Goal: Find specific page/section: Find specific page/section

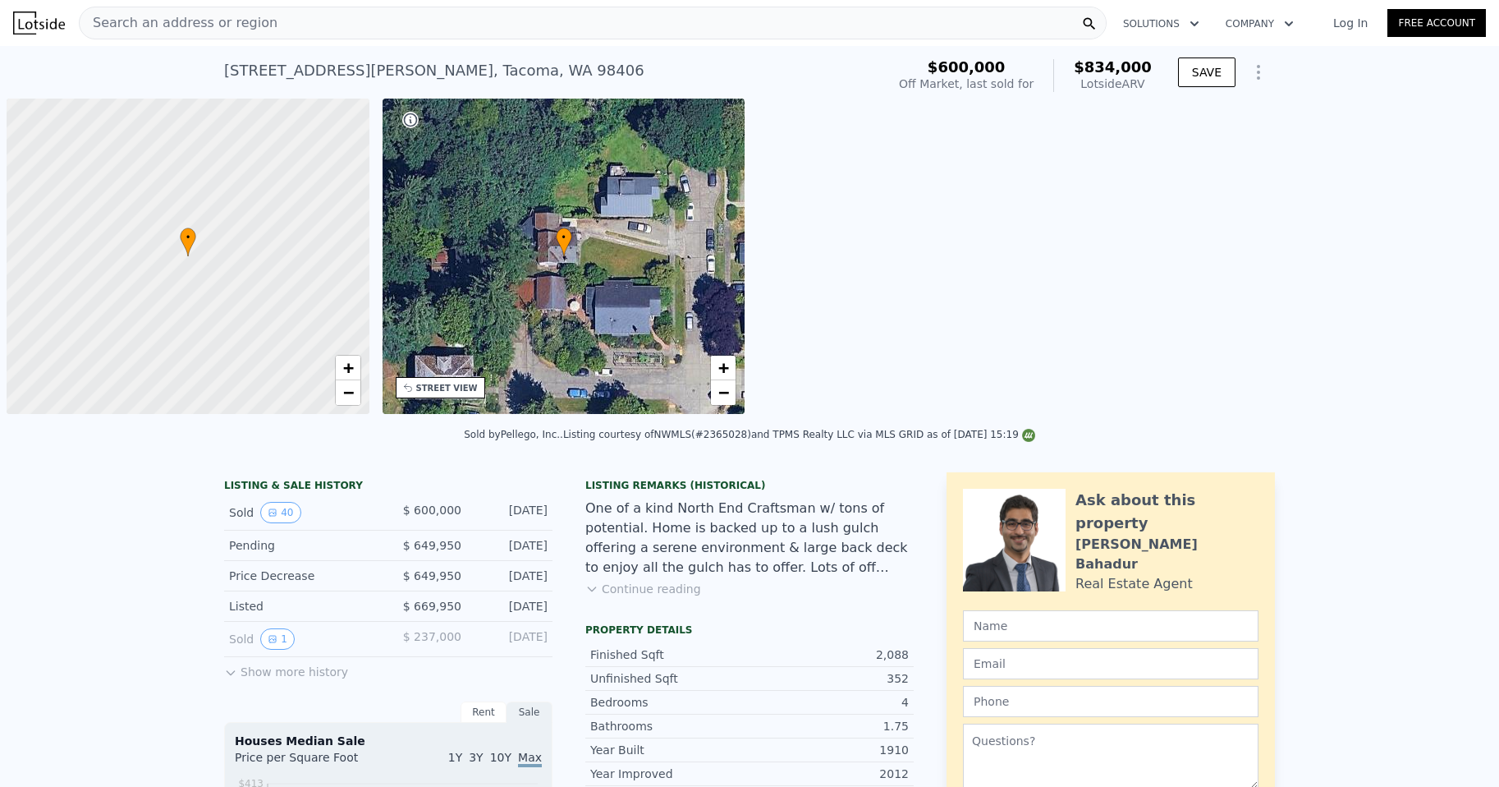
scroll to position [0, 7]
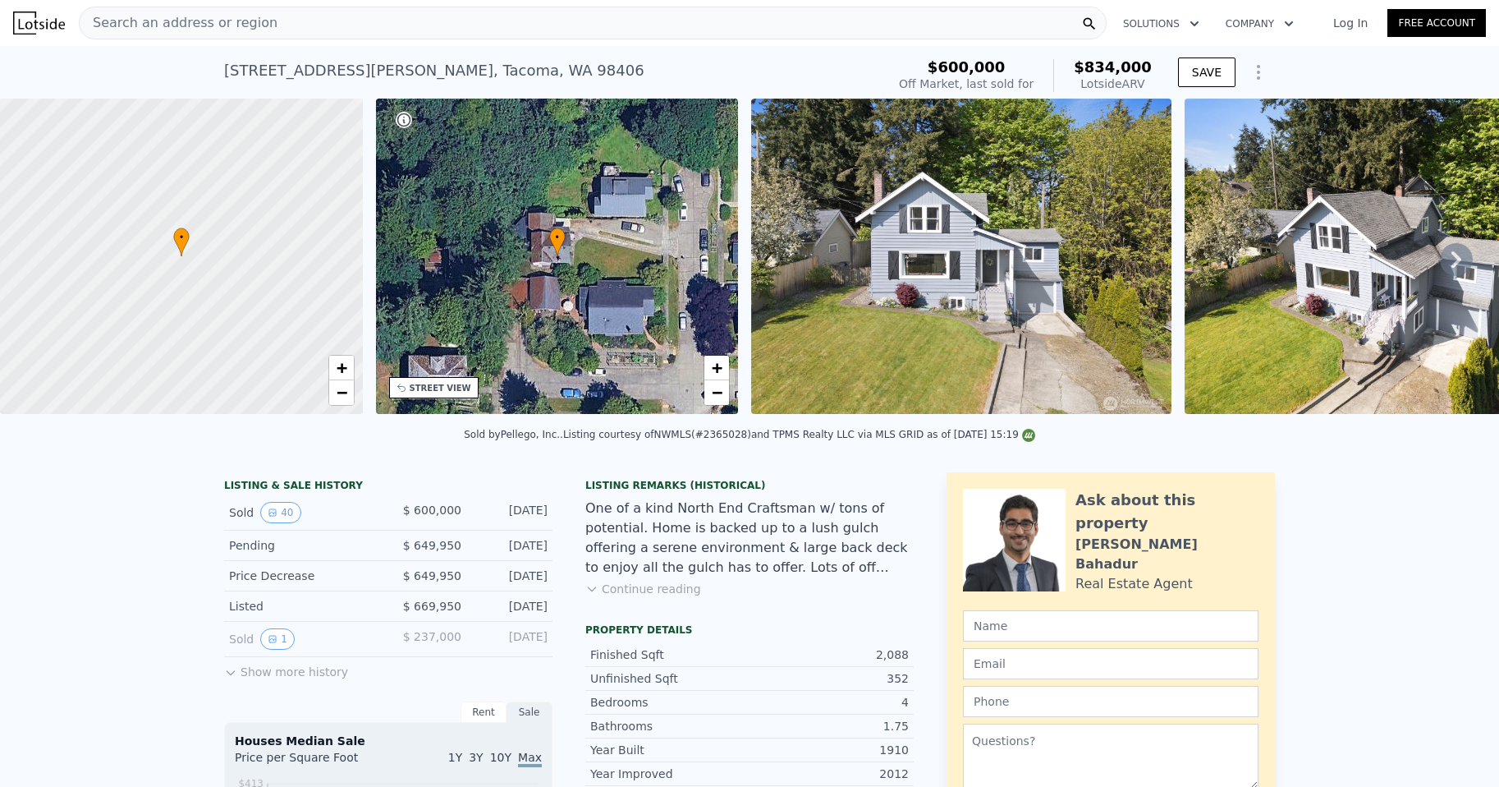
click at [255, 27] on div "Search an address or region" at bounding box center [593, 23] width 1028 height 33
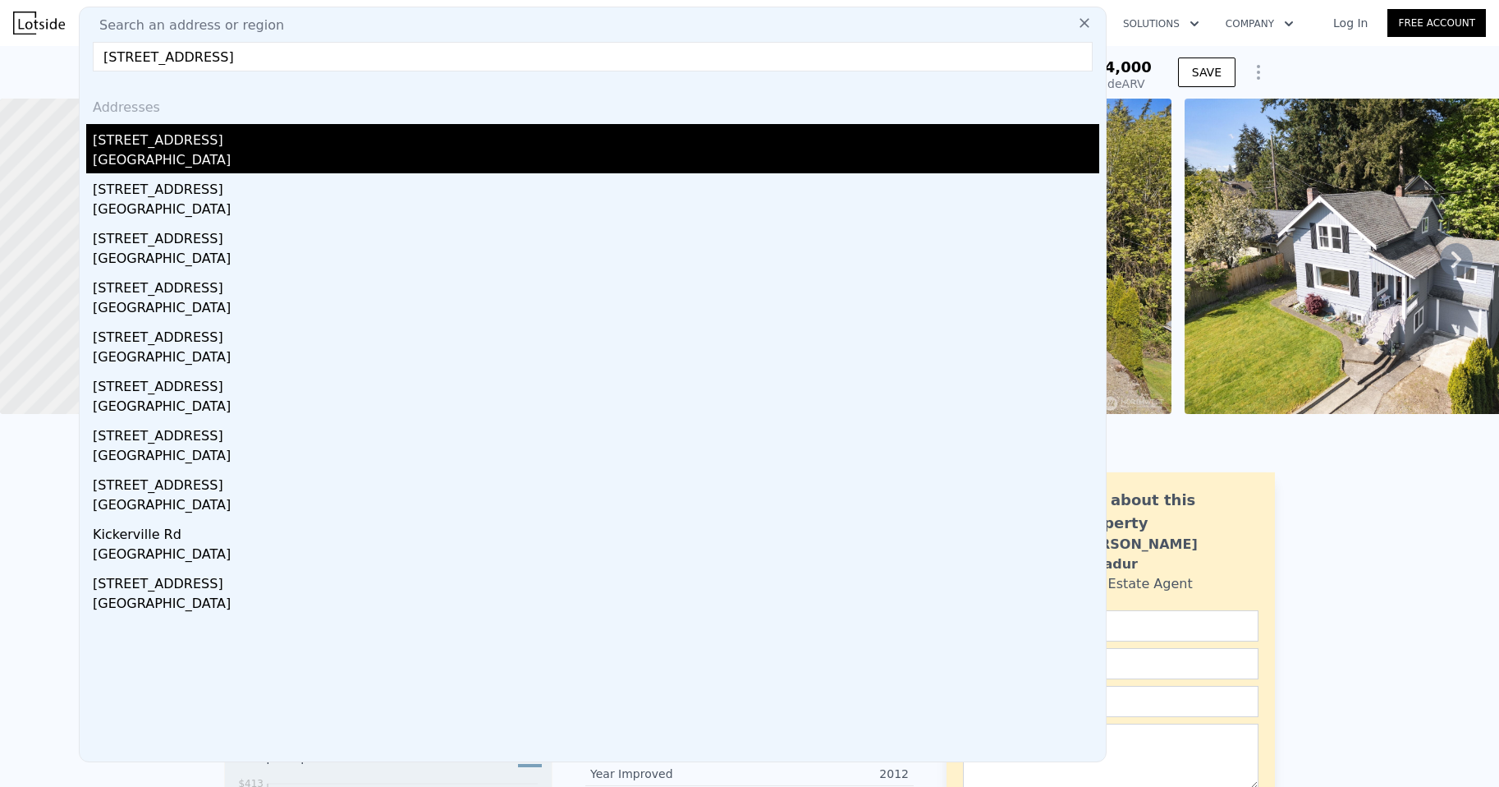
type input "[STREET_ADDRESS]"
click at [186, 139] on div "[STREET_ADDRESS]" at bounding box center [596, 137] width 1007 height 26
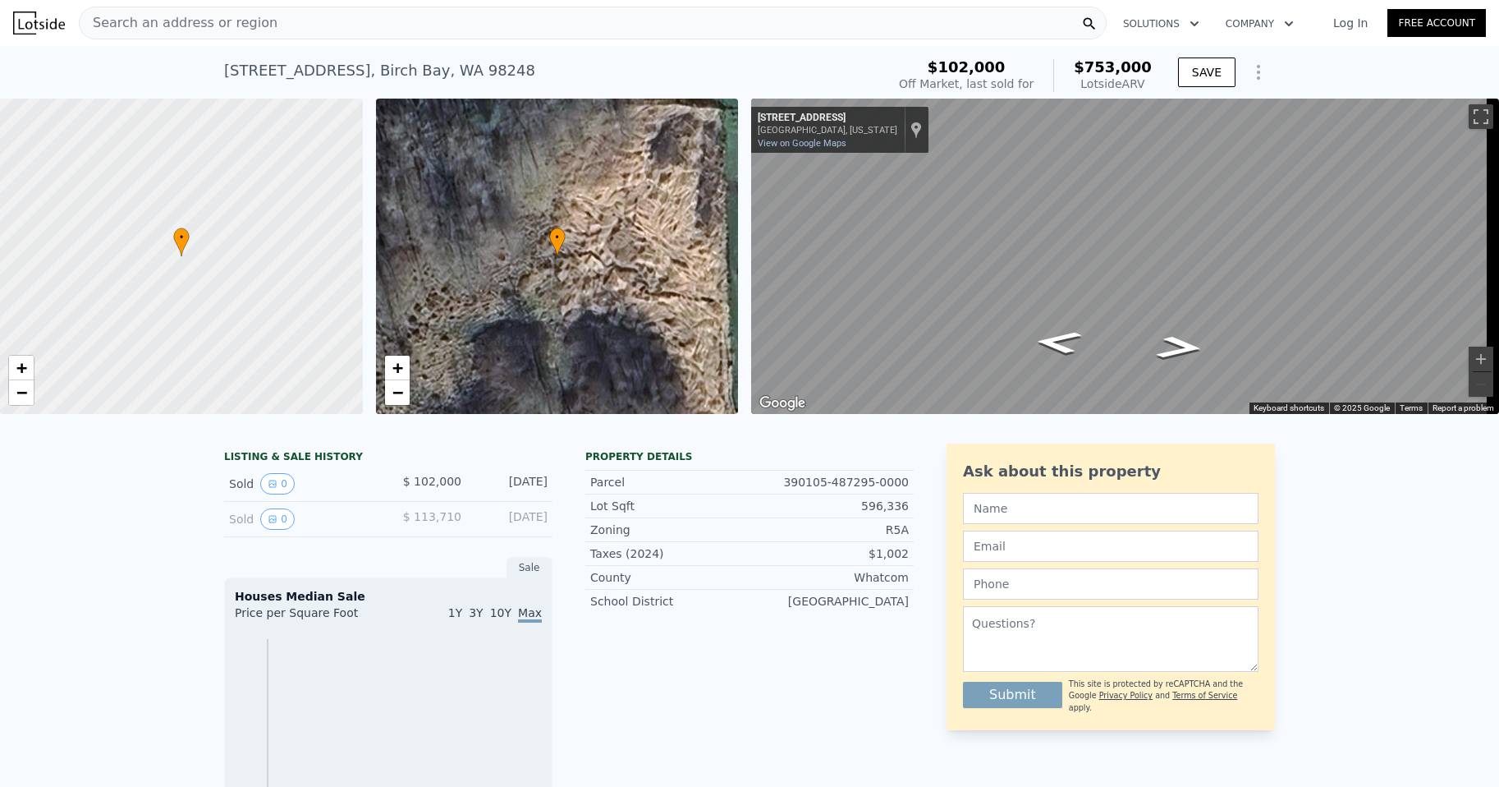
click at [200, 19] on span "Search an address or region" at bounding box center [179, 23] width 198 height 20
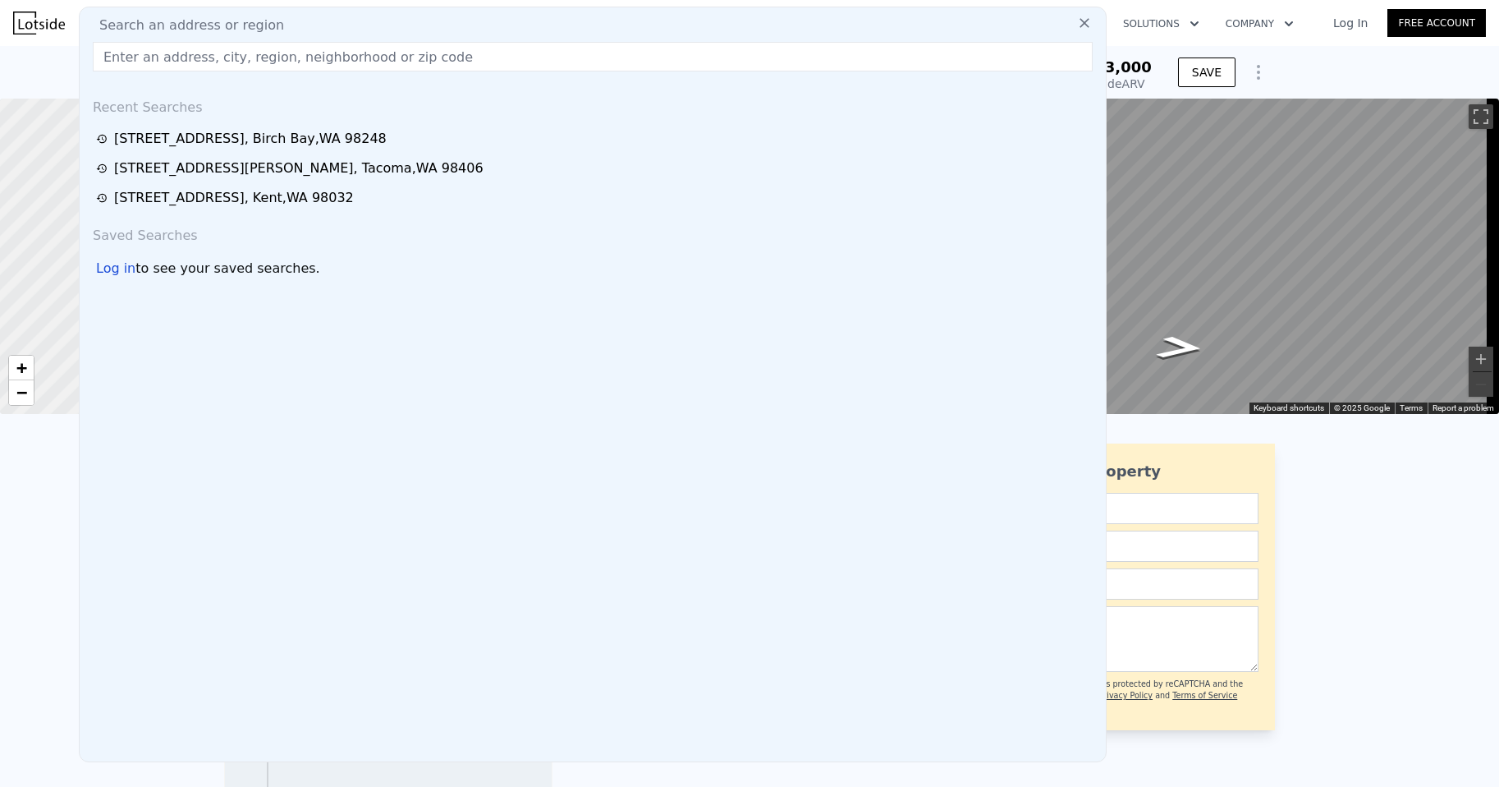
click at [200, 19] on span "Search an address or region" at bounding box center [185, 26] width 198 height 20
click at [223, 51] on input "text" at bounding box center [593, 57] width 1000 height 30
paste input "[STREET_ADDRESS]"
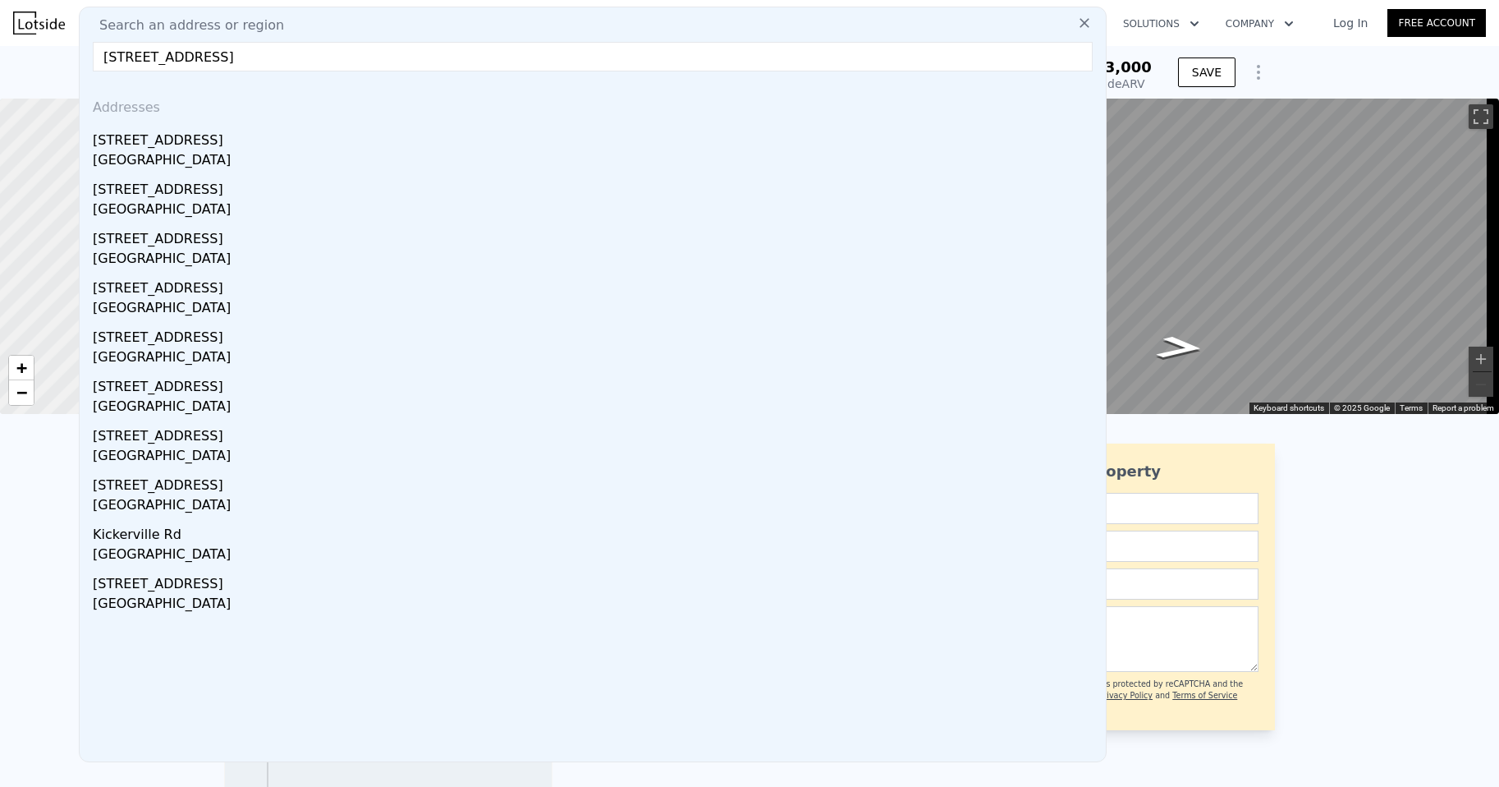
drag, startPoint x: 384, startPoint y: 56, endPoint x: 215, endPoint y: 56, distance: 169.1
click at [215, 56] on input "[STREET_ADDRESS]" at bounding box center [593, 57] width 1000 height 30
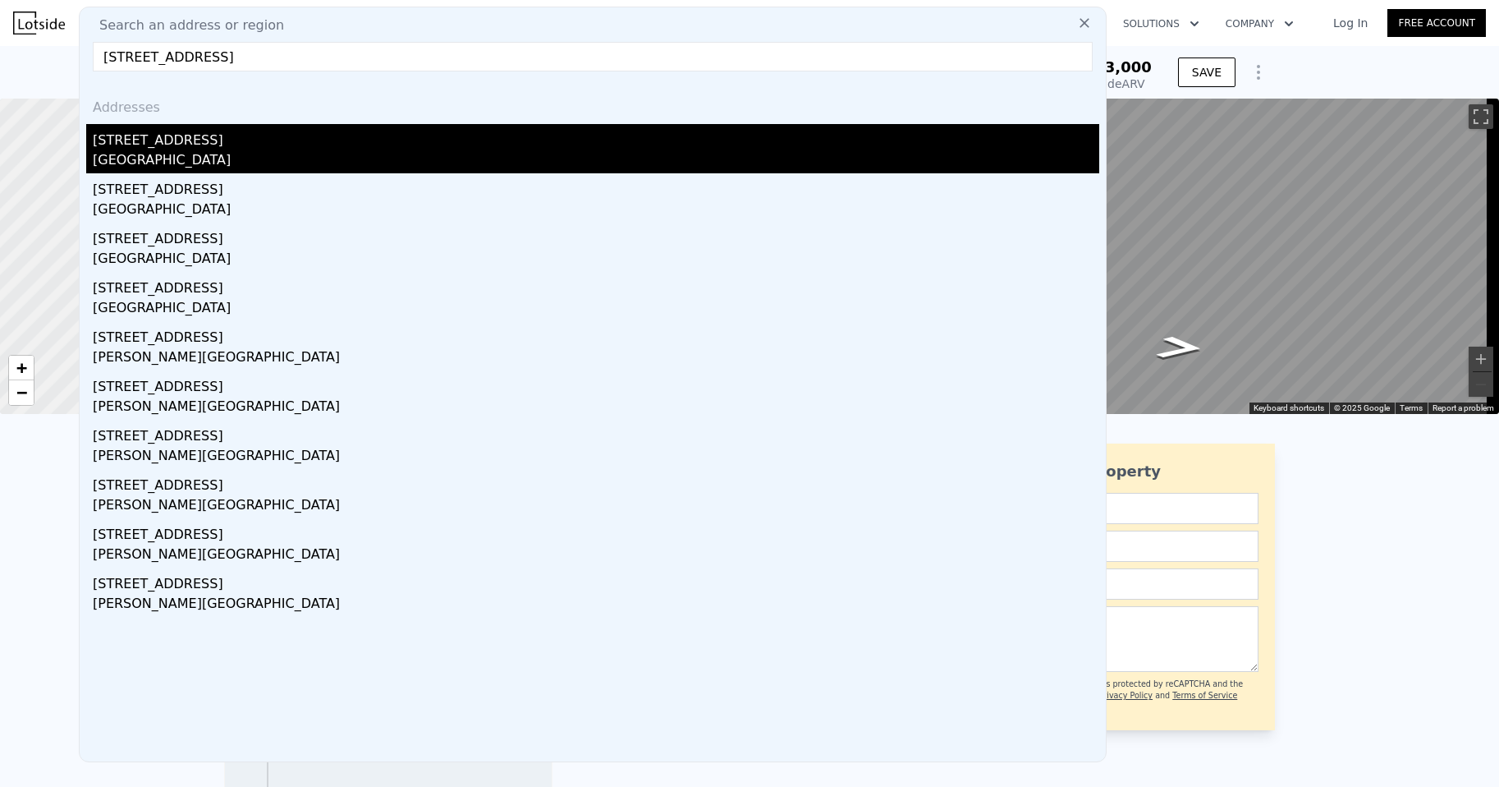
type input "[STREET_ADDRESS]"
click at [214, 140] on div "[STREET_ADDRESS]" at bounding box center [596, 137] width 1007 height 26
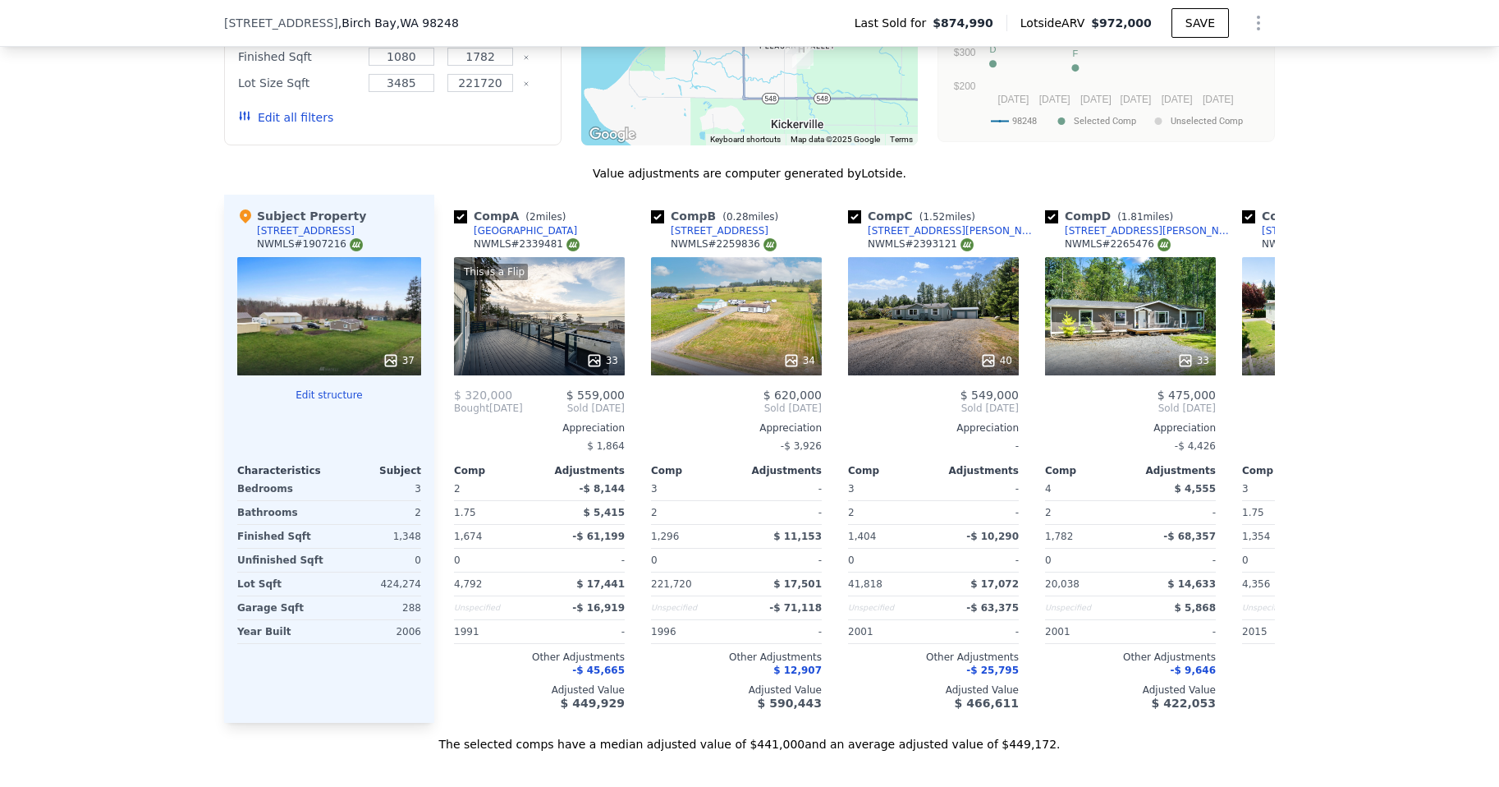
click at [342, 358] on div at bounding box center [329, 361] width 184 height 30
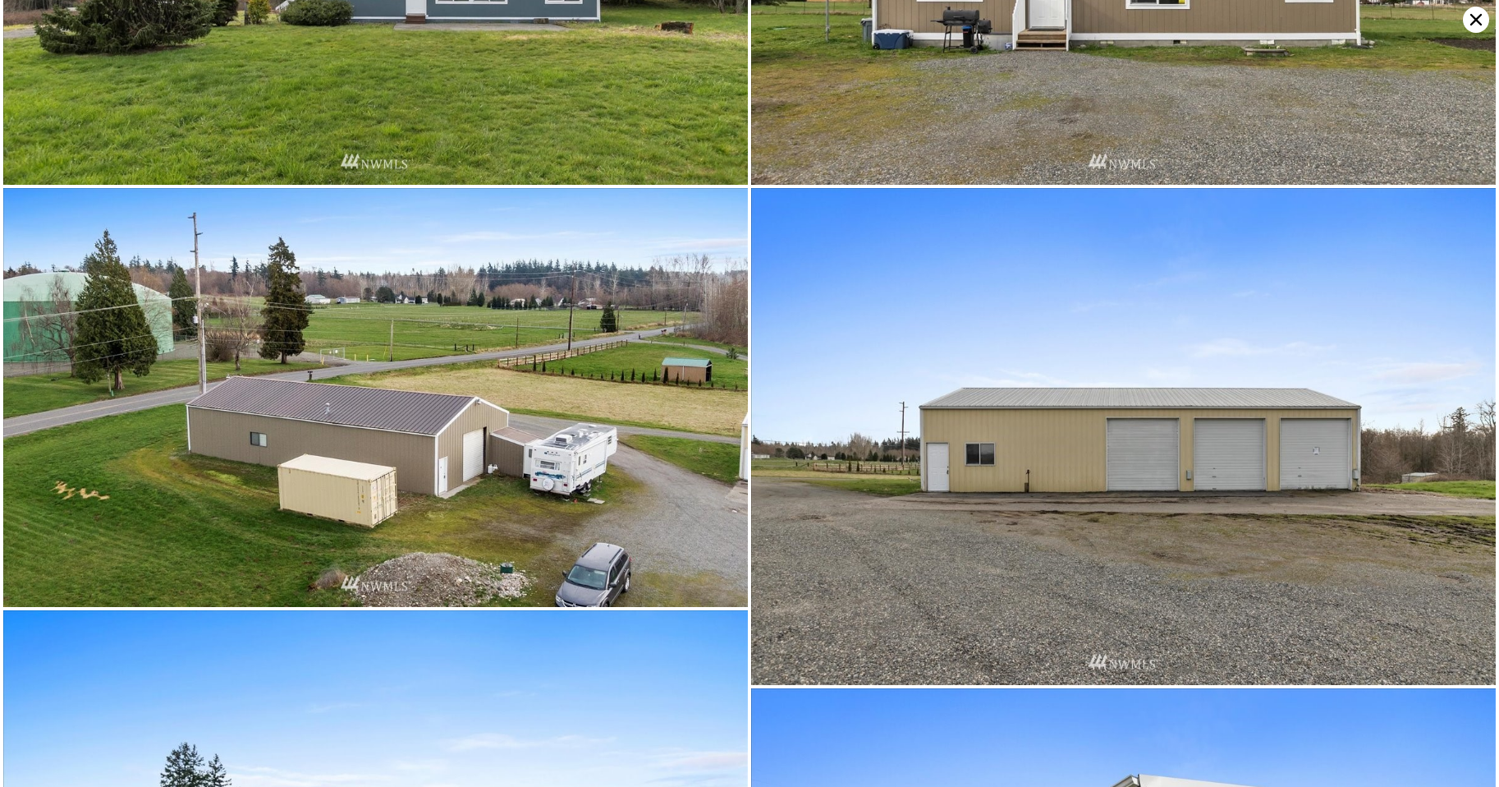
scroll to position [572, 0]
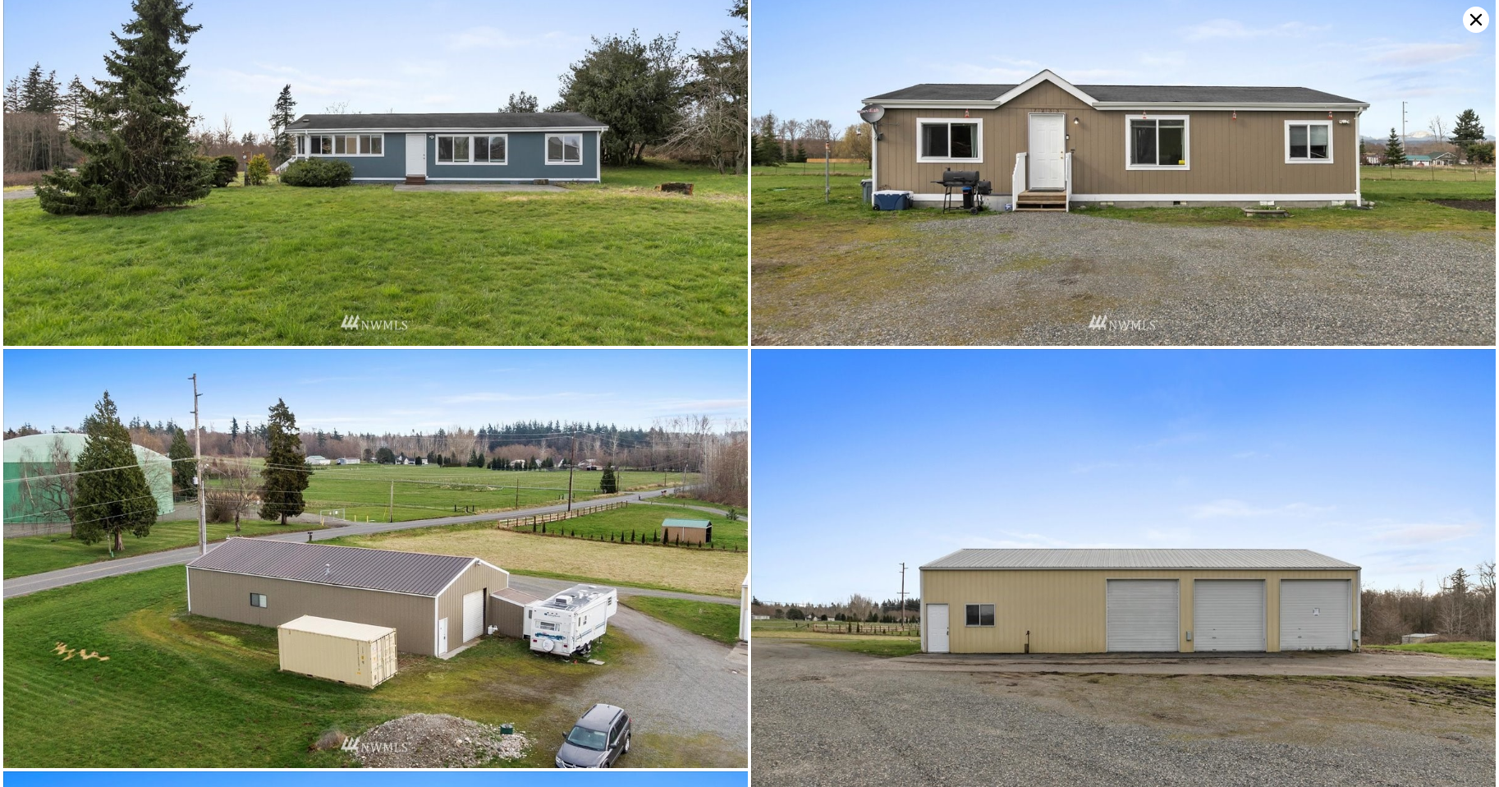
click at [1477, 21] on icon at bounding box center [1476, 19] width 11 height 11
